Goal: Check status: Check status

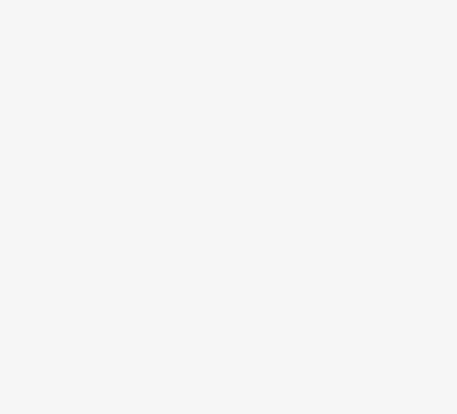
click at [386, 199] on body at bounding box center [228, 207] width 457 height 414
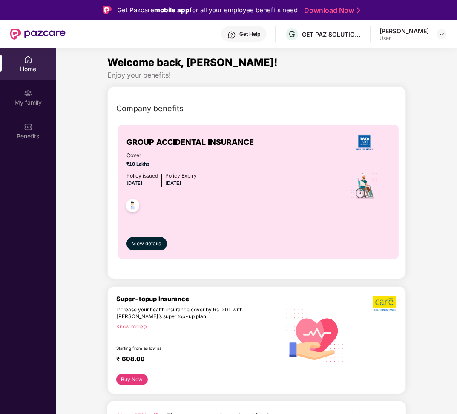
click at [442, 34] on img at bounding box center [441, 34] width 7 height 7
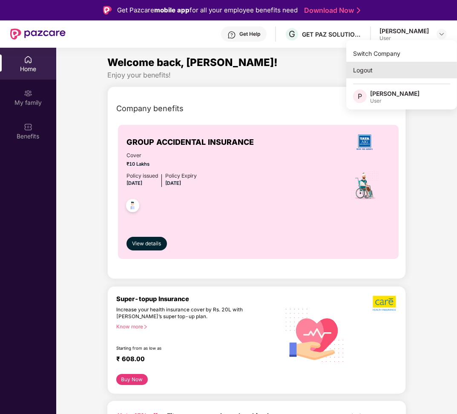
click at [374, 71] on div "Logout" at bounding box center [401, 70] width 111 height 17
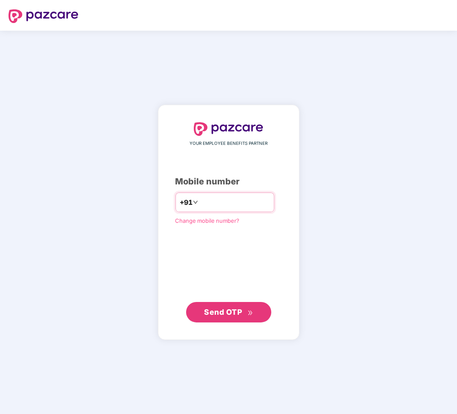
click at [253, 197] on input "number" at bounding box center [235, 202] width 70 height 14
click at [225, 201] on input "**********" at bounding box center [235, 202] width 70 height 14
click at [224, 201] on input "**********" at bounding box center [235, 202] width 70 height 14
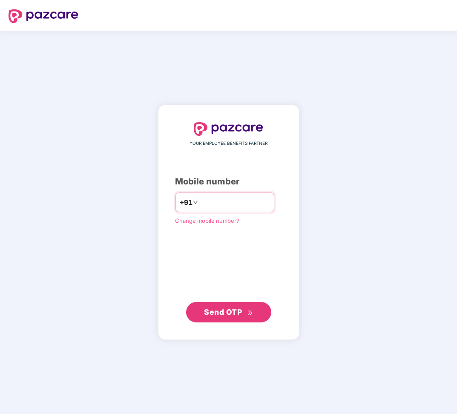
drag, startPoint x: 240, startPoint y: 203, endPoint x: 195, endPoint y: 202, distance: 45.6
click at [195, 202] on div "**********" at bounding box center [224, 202] width 99 height 20
type input "**********"
drag, startPoint x: 195, startPoint y: 202, endPoint x: 228, endPoint y: 309, distance: 111.9
click at [228, 309] on span "Send OTP" at bounding box center [223, 311] width 38 height 9
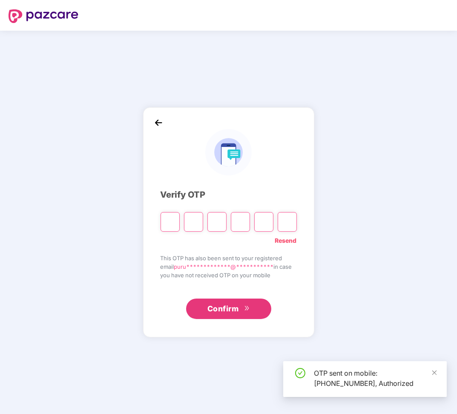
type input "*"
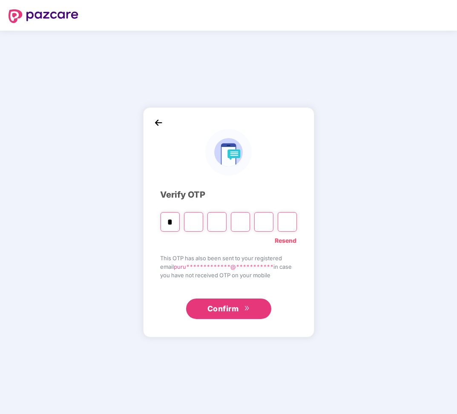
type input "*"
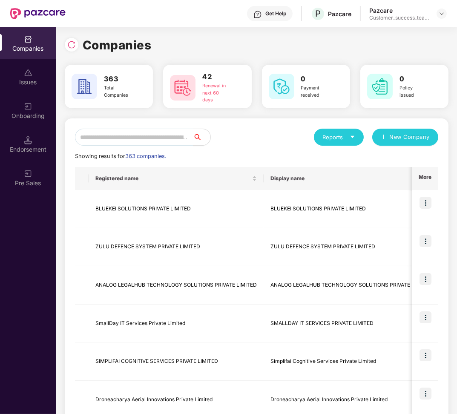
click at [32, 155] on div "Endorsement" at bounding box center [28, 144] width 56 height 32
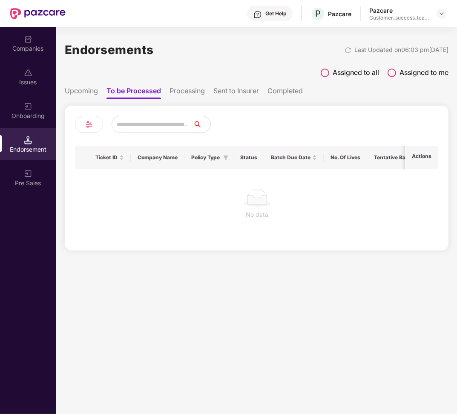
click at [326, 73] on span at bounding box center [325, 73] width 9 height 9
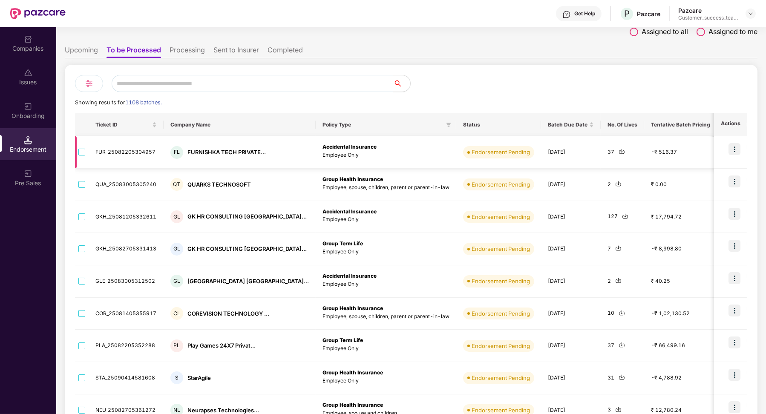
scroll to position [124, 0]
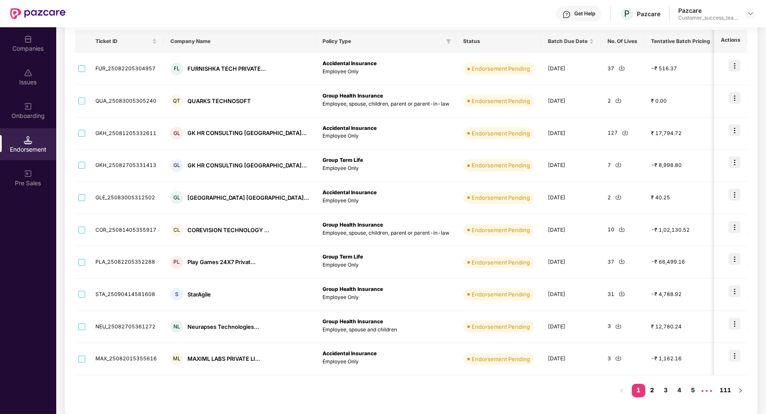
click at [457, 387] on link "2" at bounding box center [652, 390] width 14 height 13
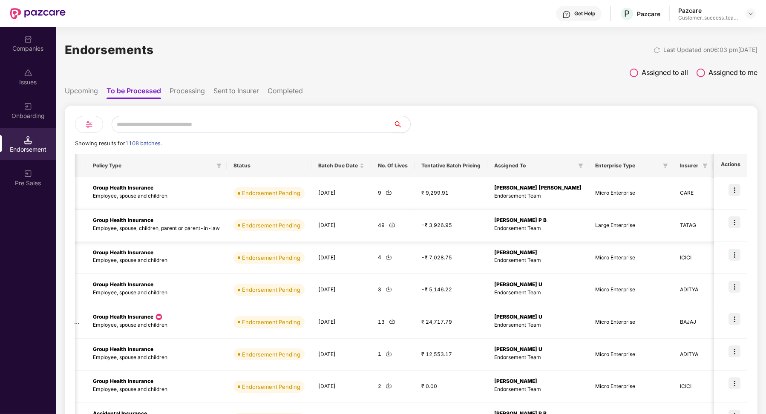
scroll to position [125, 0]
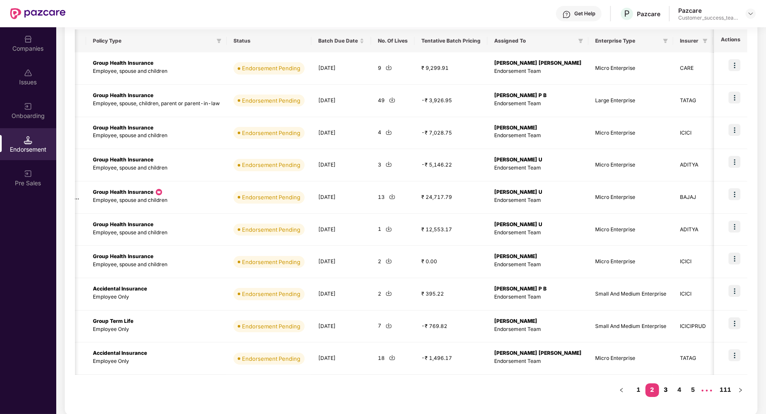
click at [457, 391] on link "3" at bounding box center [666, 389] width 14 height 13
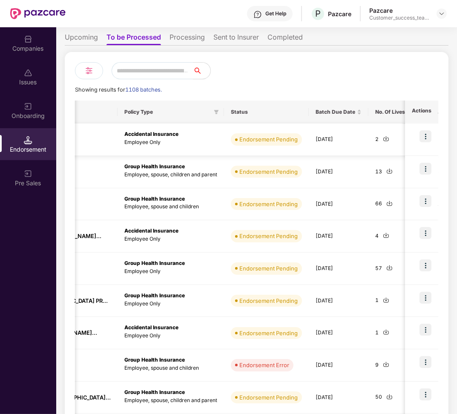
scroll to position [0, 0]
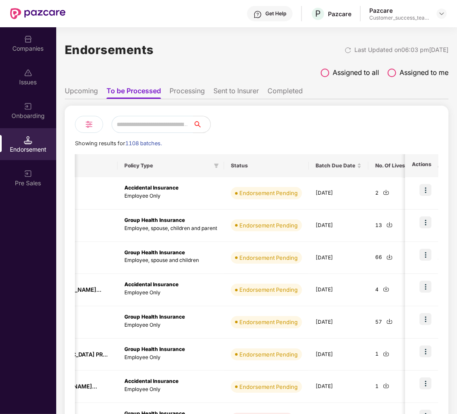
click at [93, 91] on li "Upcoming" at bounding box center [81, 92] width 33 height 12
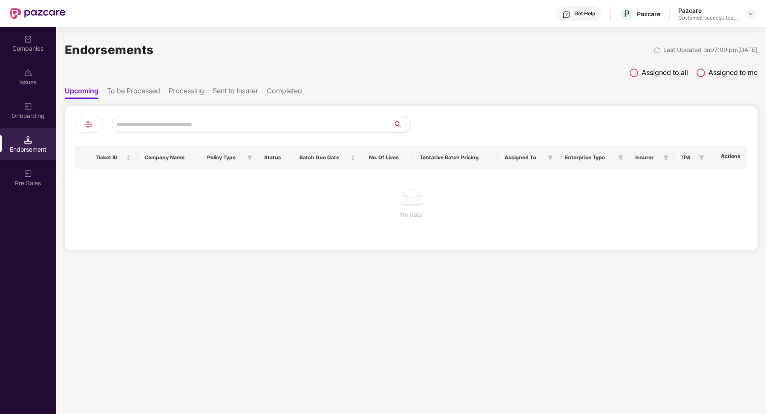
click at [638, 74] on label "Assigned to all" at bounding box center [658, 72] width 58 height 11
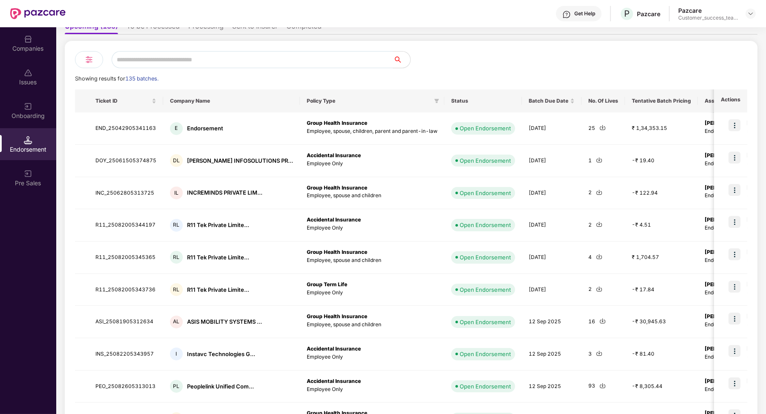
scroll to position [124, 0]
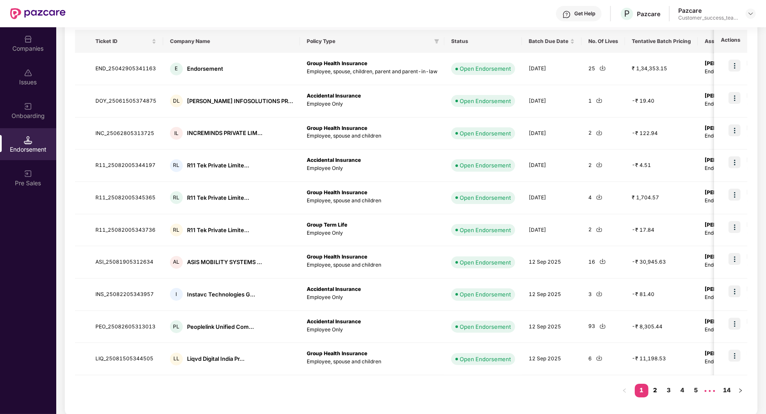
click at [655, 388] on link "2" at bounding box center [655, 390] width 14 height 13
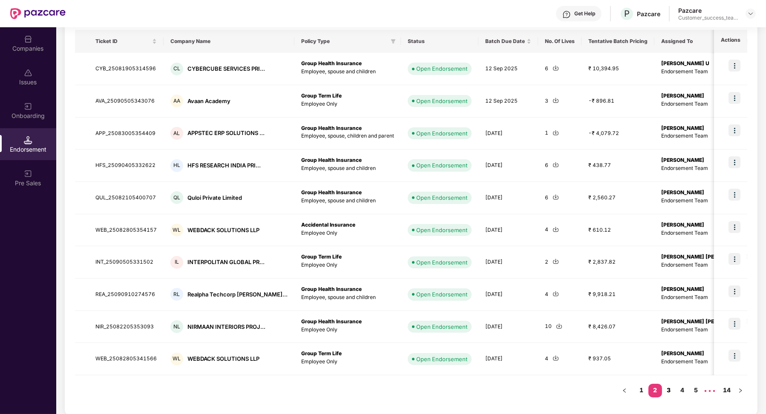
click at [673, 389] on link "3" at bounding box center [669, 390] width 14 height 13
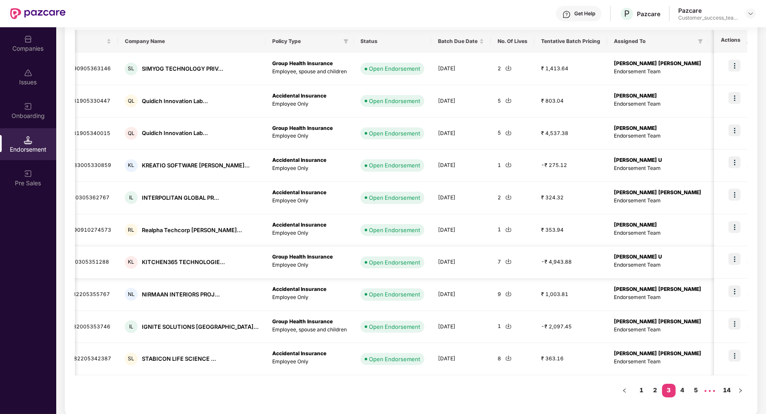
scroll to position [0, 79]
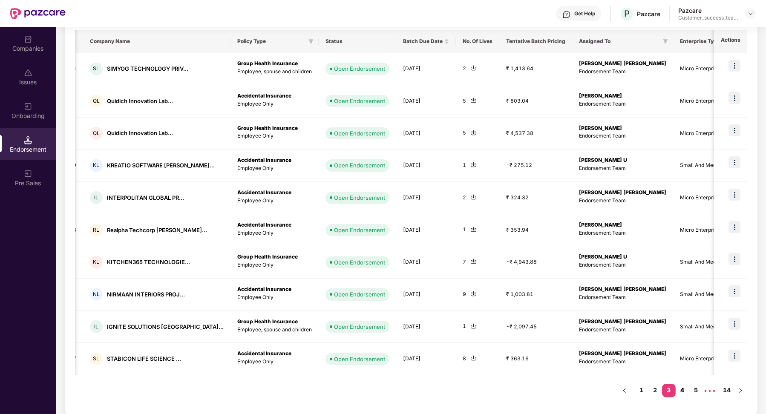
click at [681, 388] on link "4" at bounding box center [682, 390] width 14 height 13
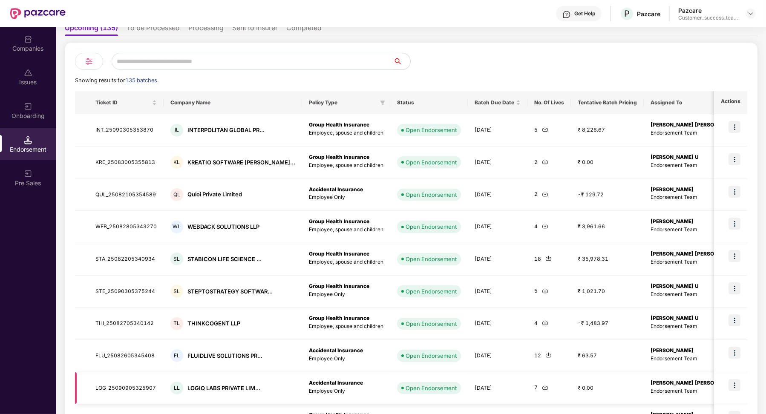
scroll to position [0, 0]
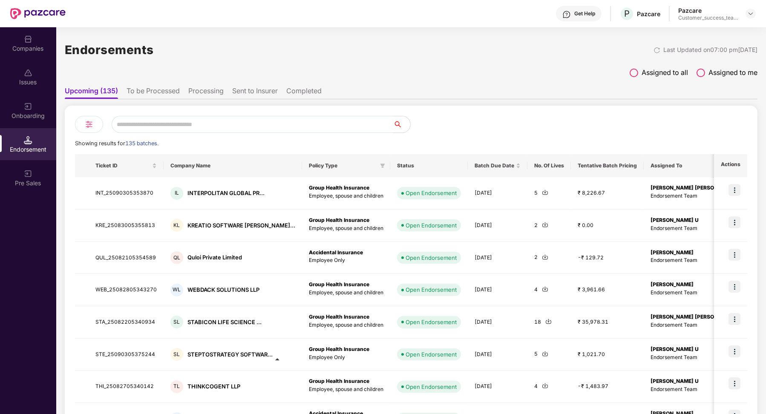
click at [145, 92] on li "To be Processed" at bounding box center [152, 92] width 53 height 12
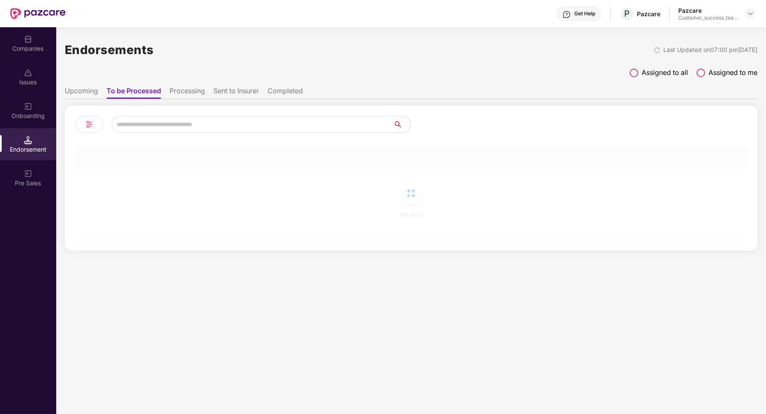
click at [90, 90] on li "Upcoming" at bounding box center [81, 92] width 33 height 12
